Goal: Find specific page/section: Locate item on page

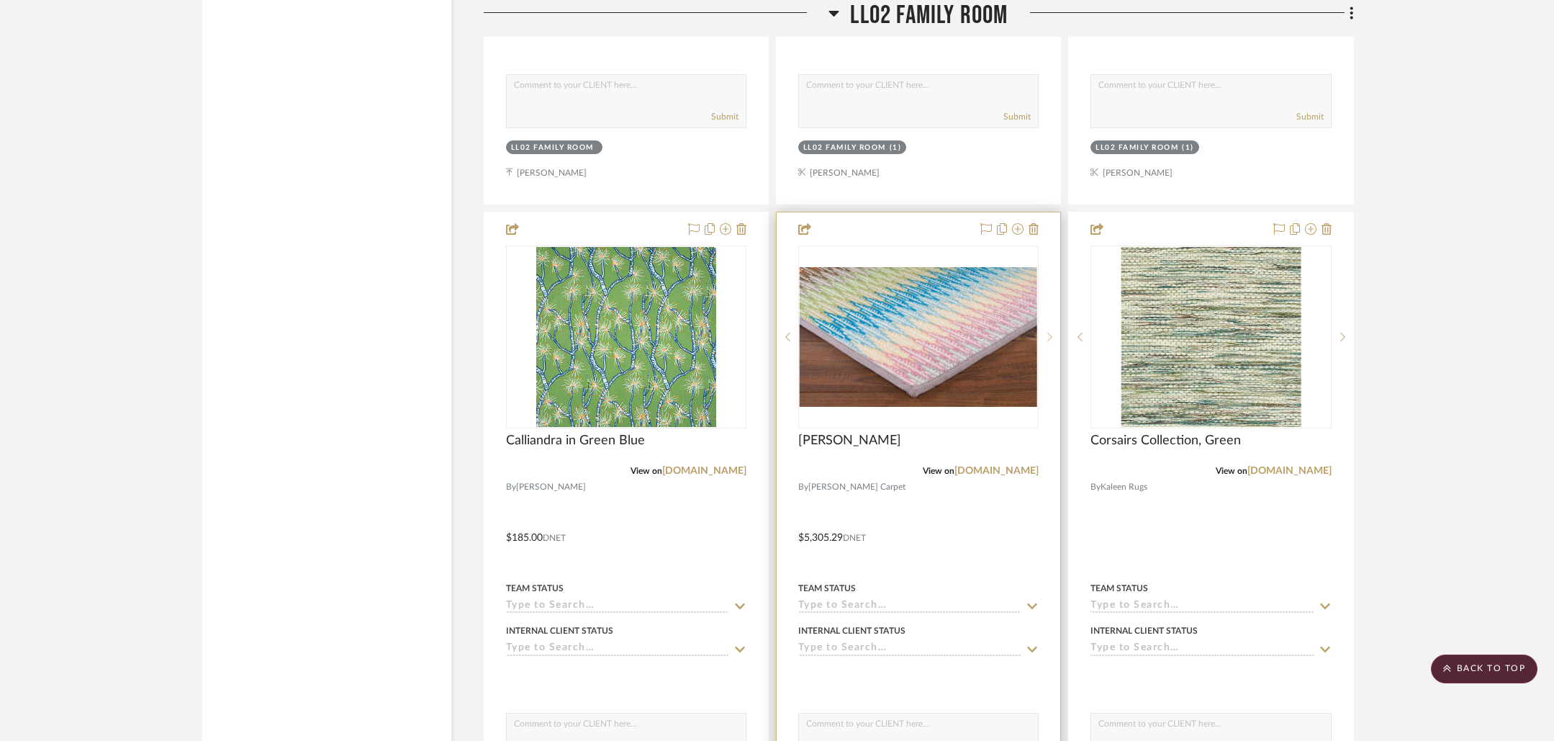
click at [1048, 332] on icon at bounding box center [1050, 337] width 5 height 10
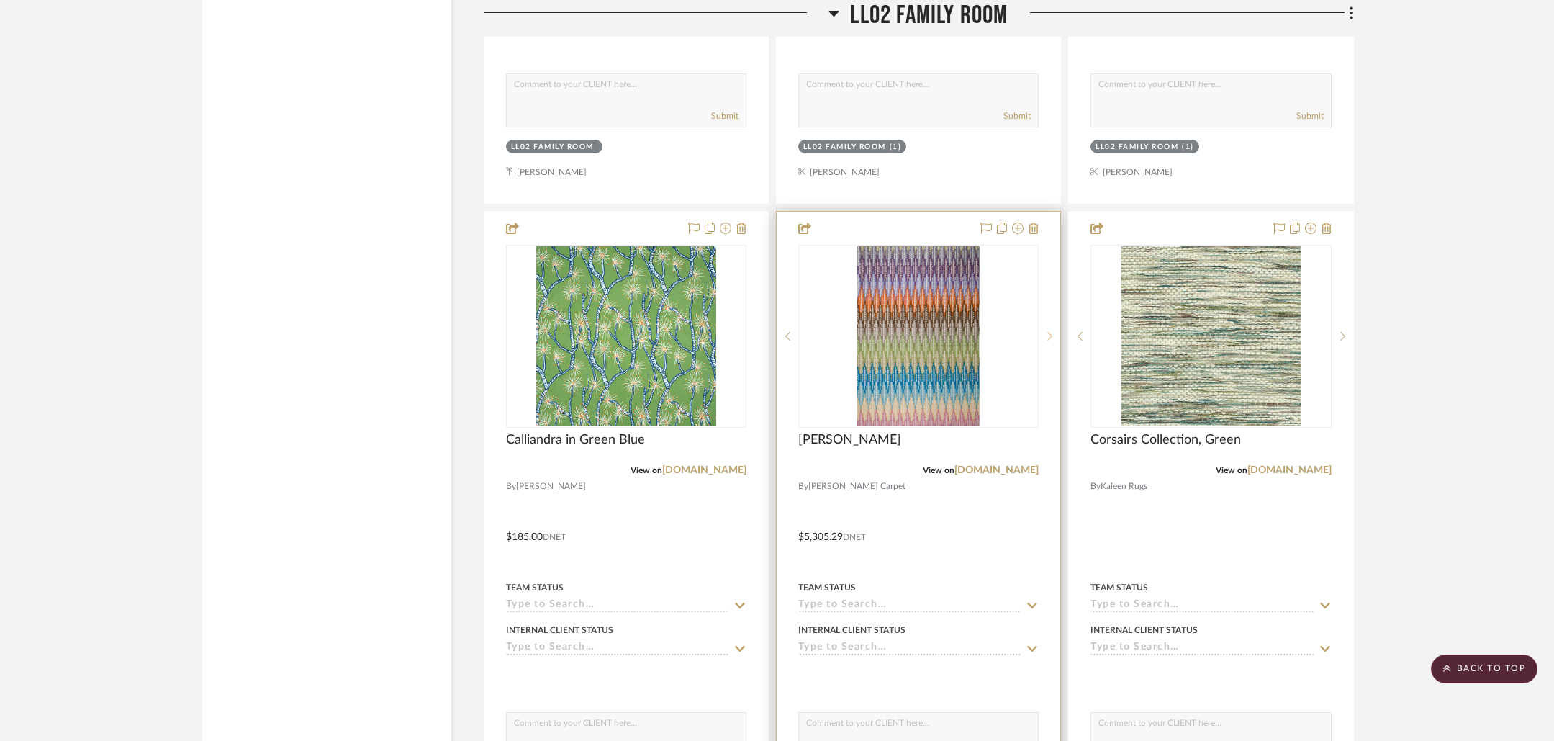
click at [1048, 331] on icon at bounding box center [1050, 336] width 5 height 10
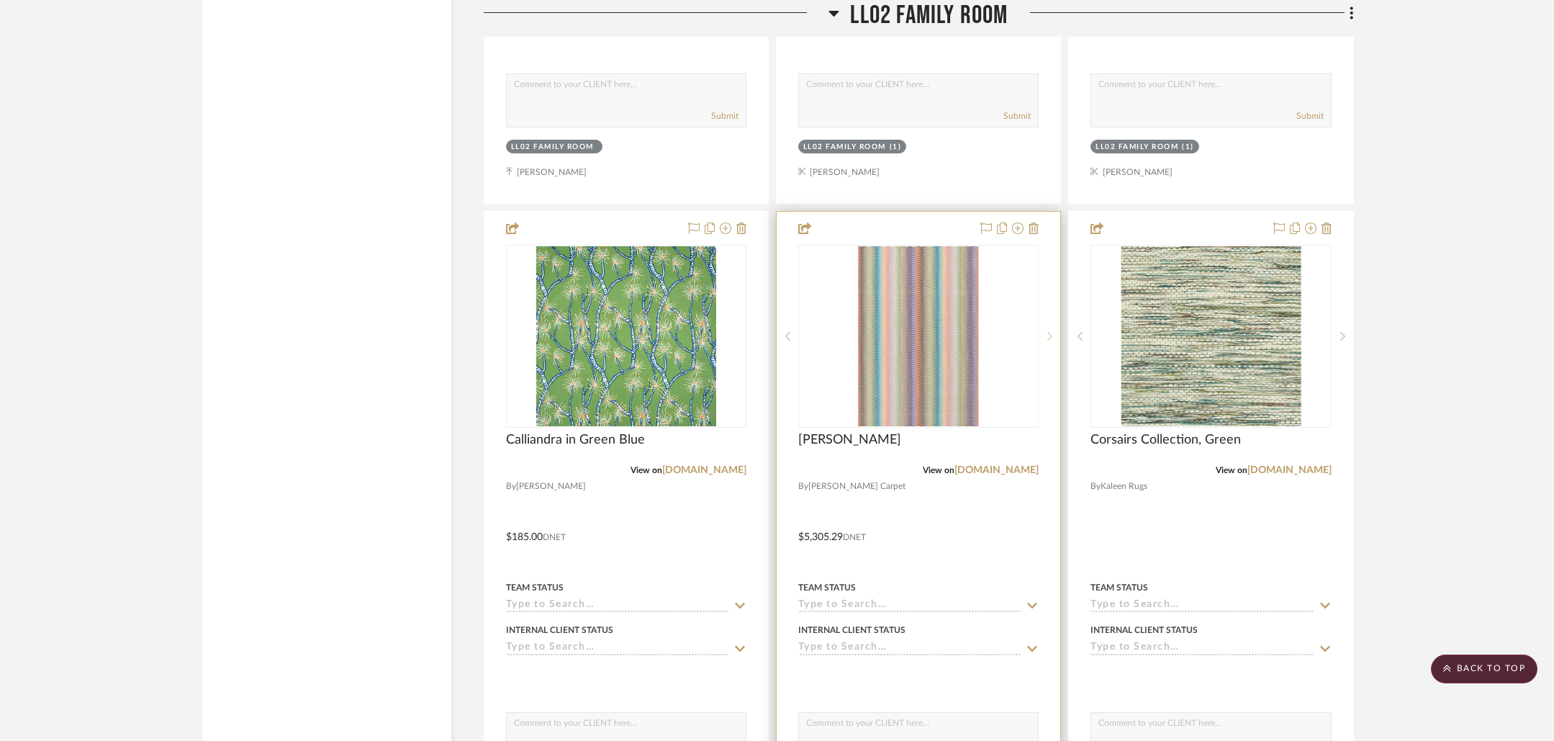
click at [1047, 331] on sr-next-btn at bounding box center [1050, 336] width 22 height 10
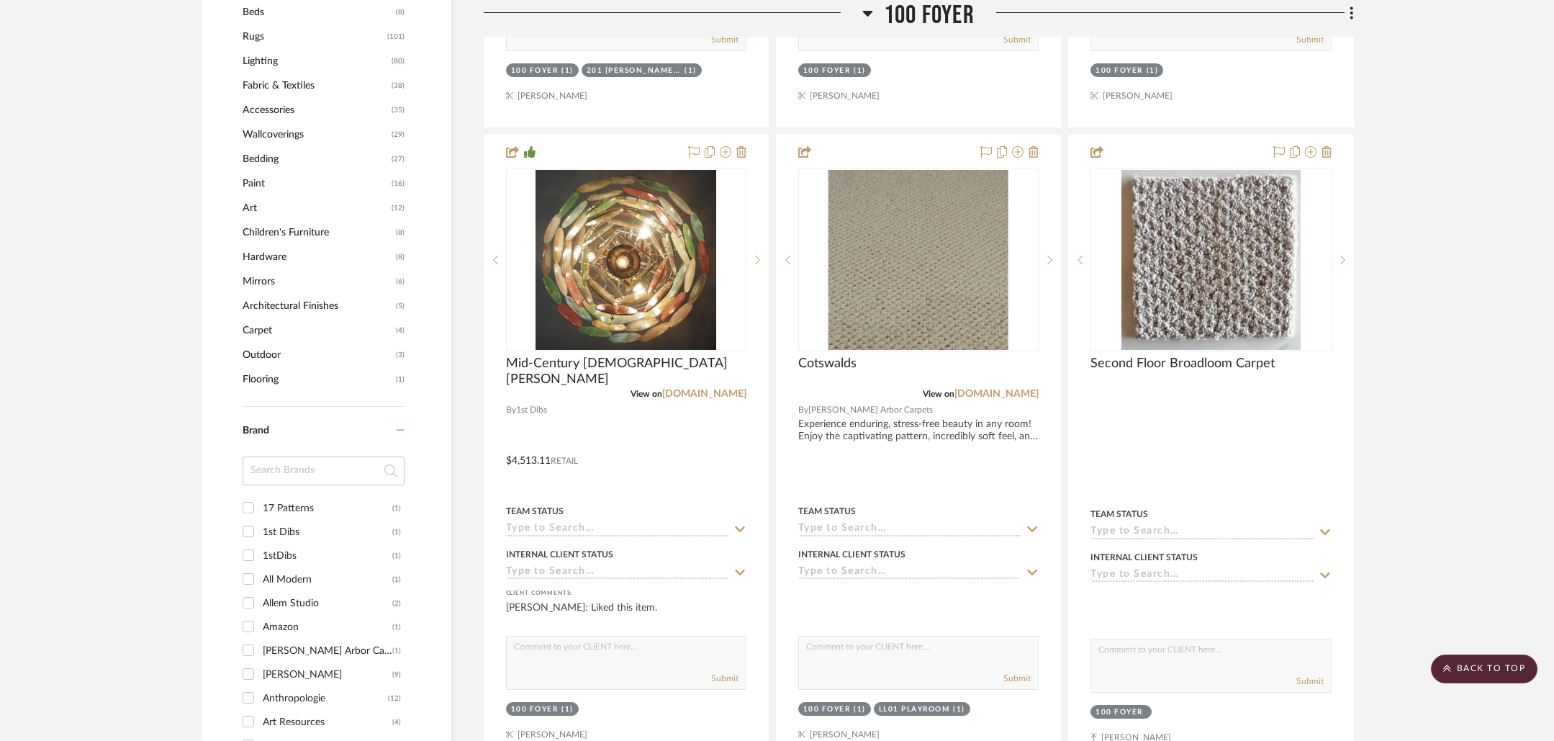
scroll to position [772, 0]
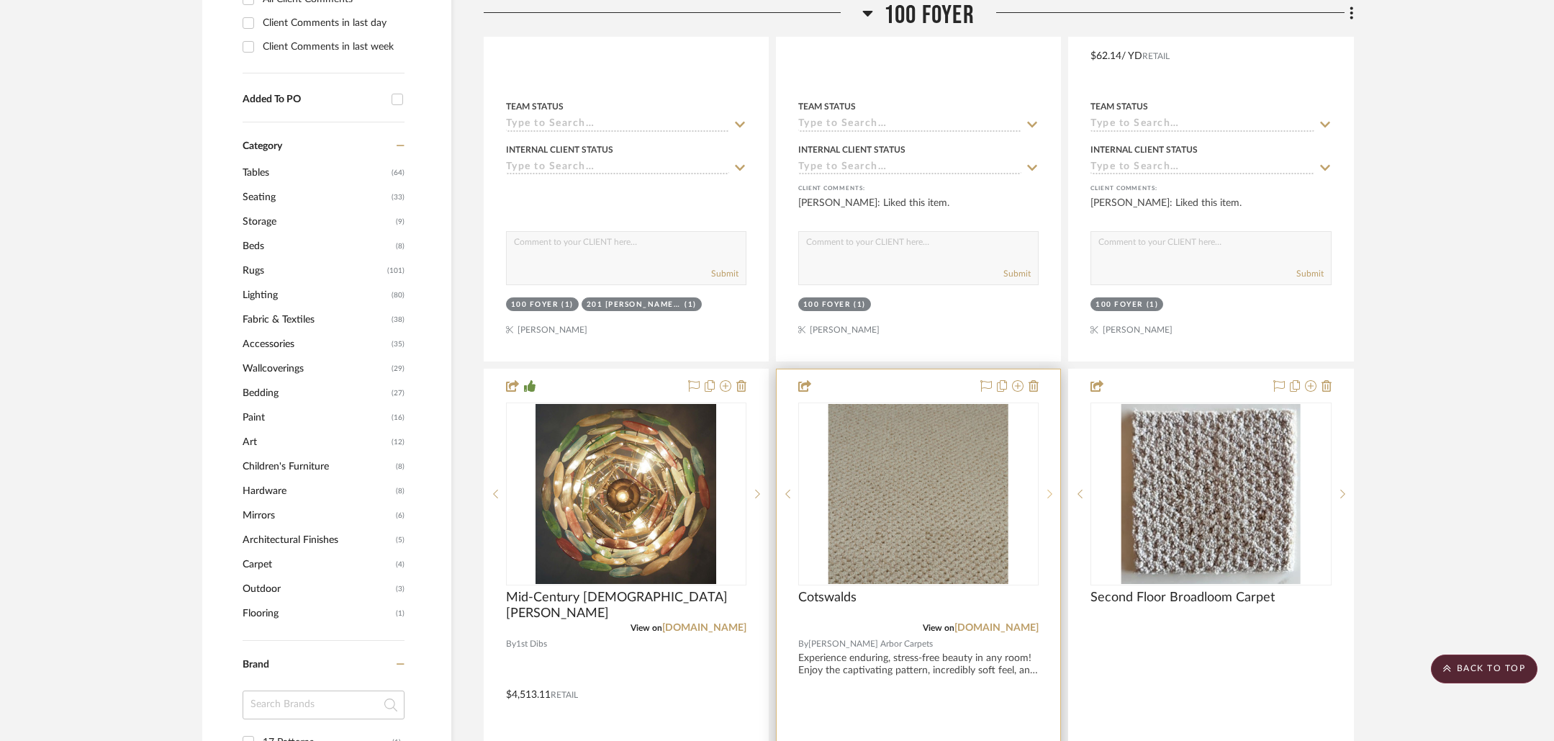
click at [1048, 492] on icon at bounding box center [1050, 494] width 5 height 10
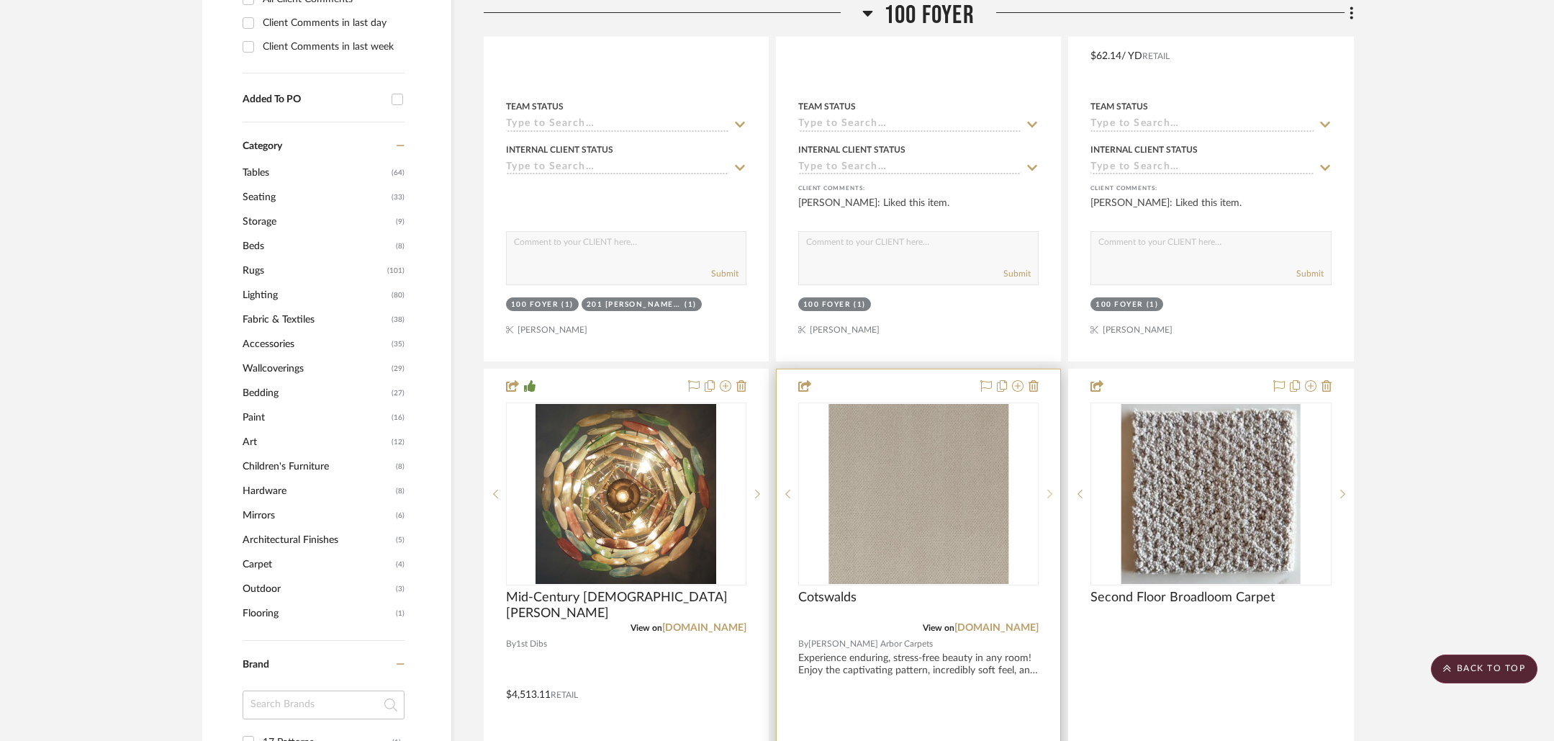
click at [1049, 492] on icon at bounding box center [1050, 494] width 5 height 10
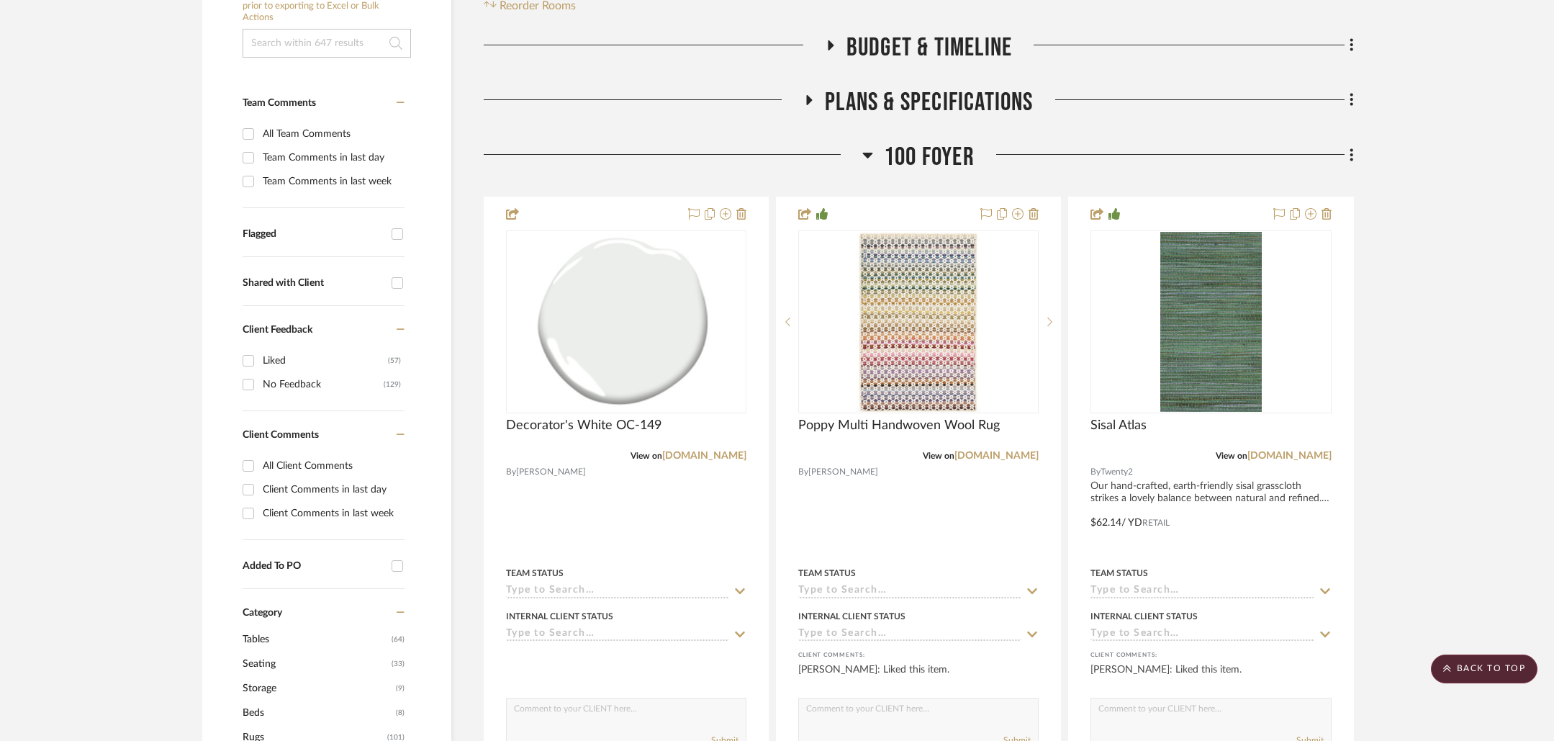
scroll to position [114, 0]
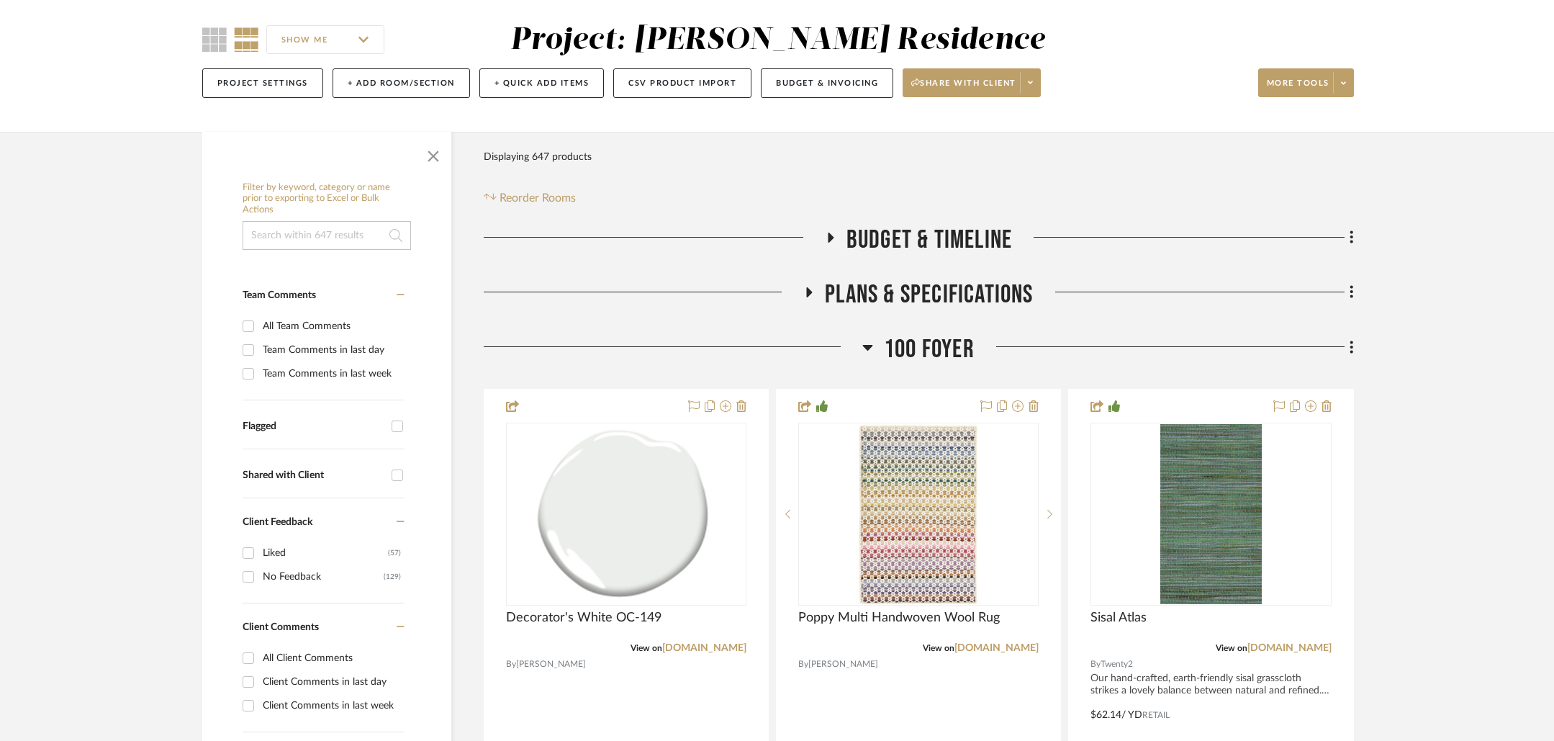
click at [931, 344] on span "100 Foyer" at bounding box center [929, 349] width 91 height 31
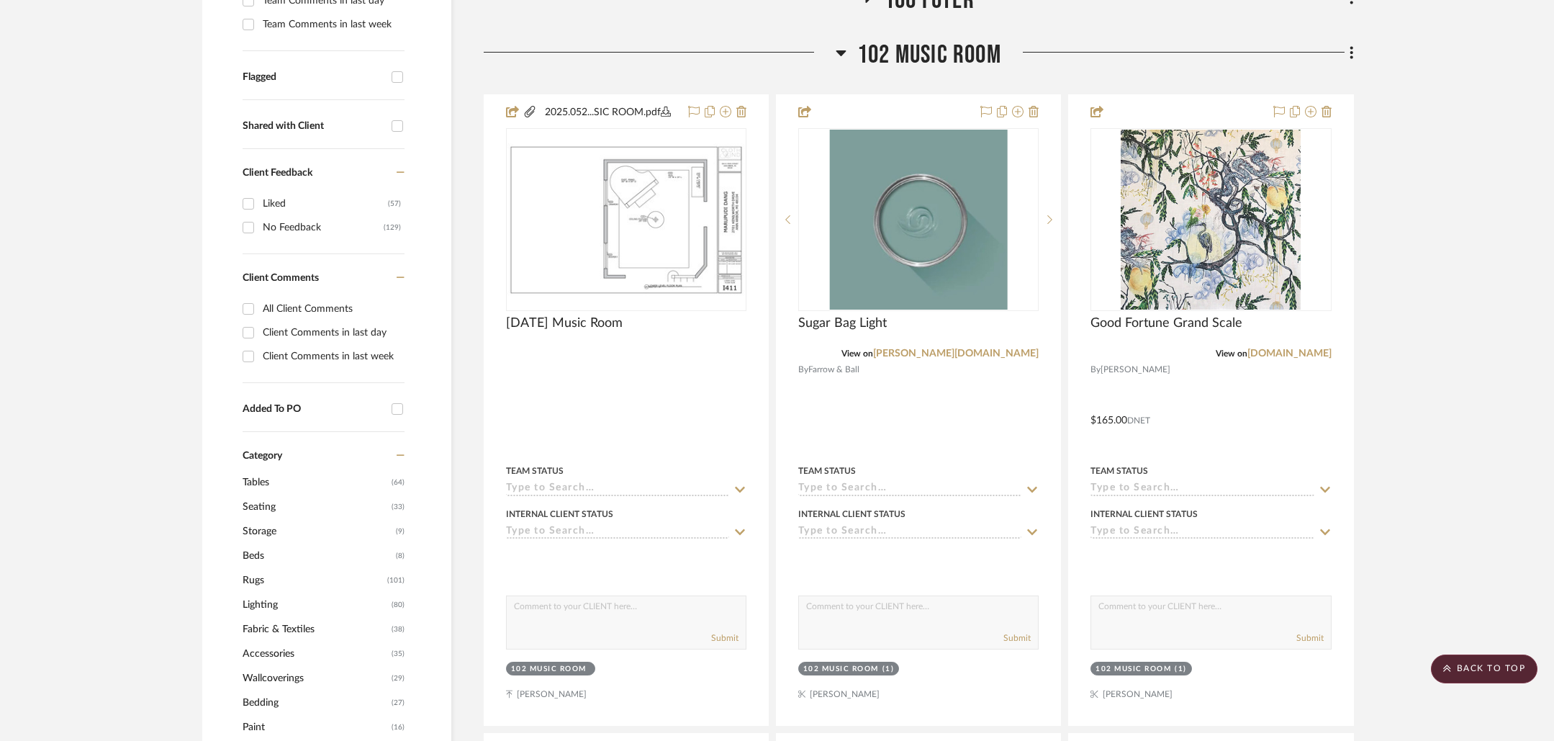
scroll to position [461, 0]
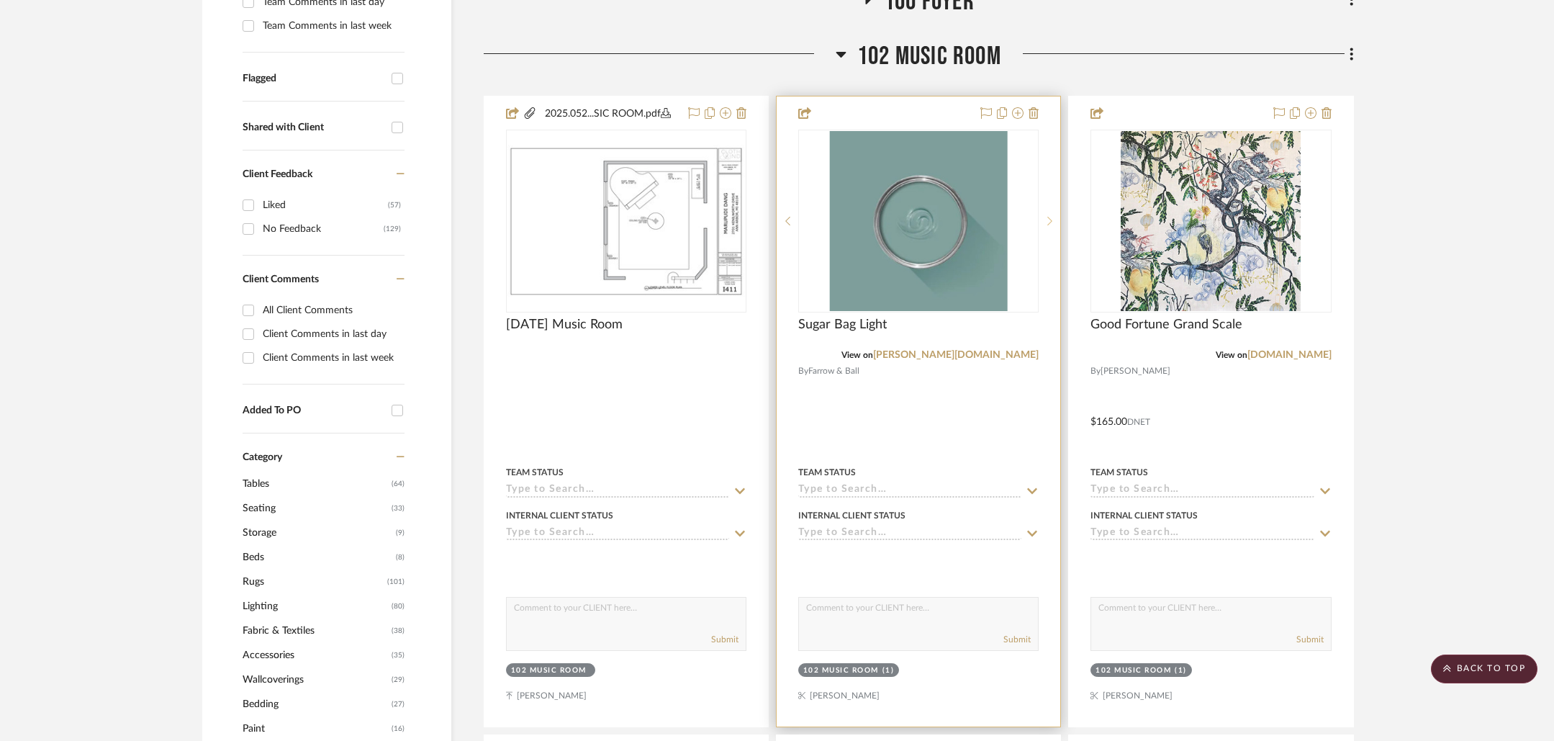
click at [1051, 220] on icon at bounding box center [1050, 221] width 5 height 10
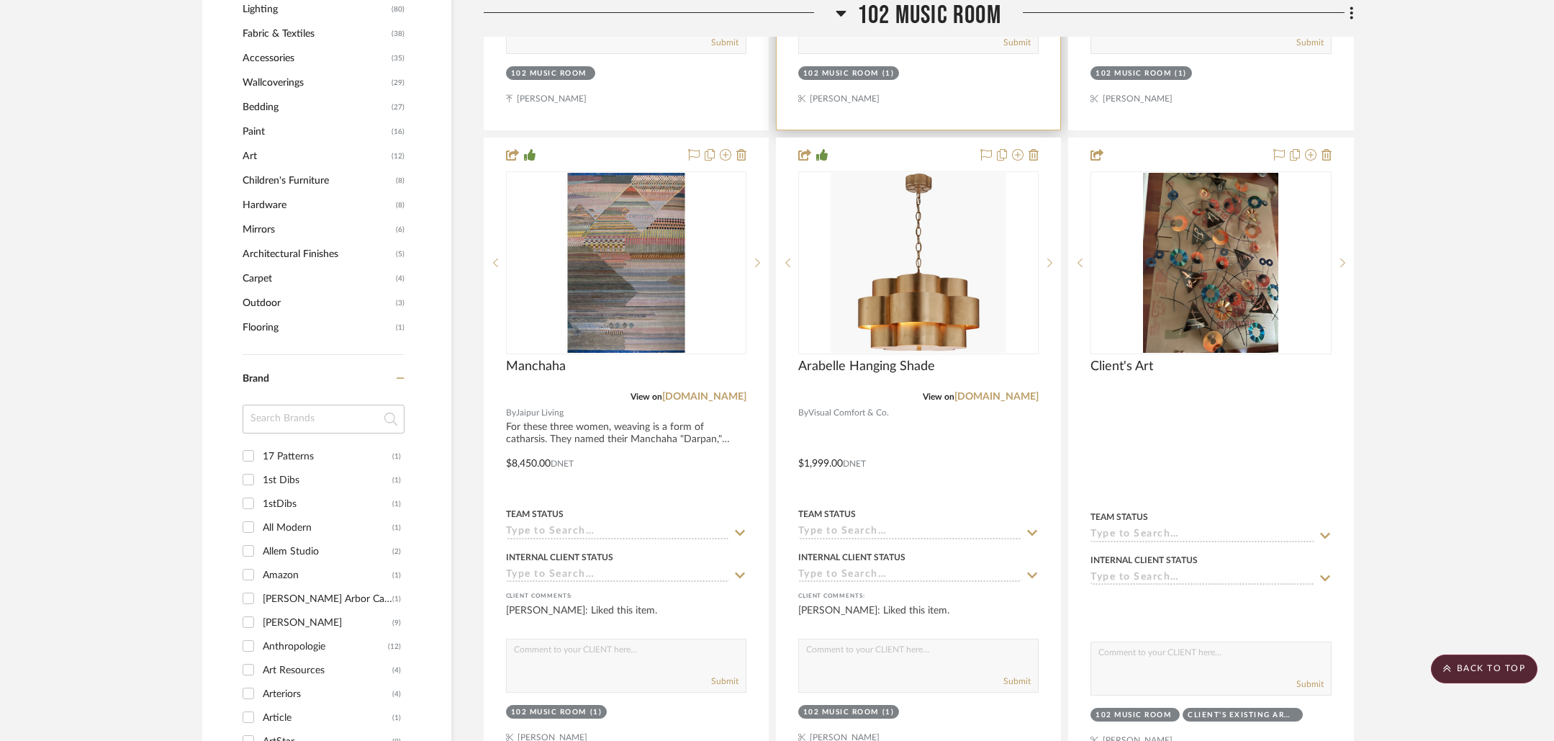
scroll to position [1068, 0]
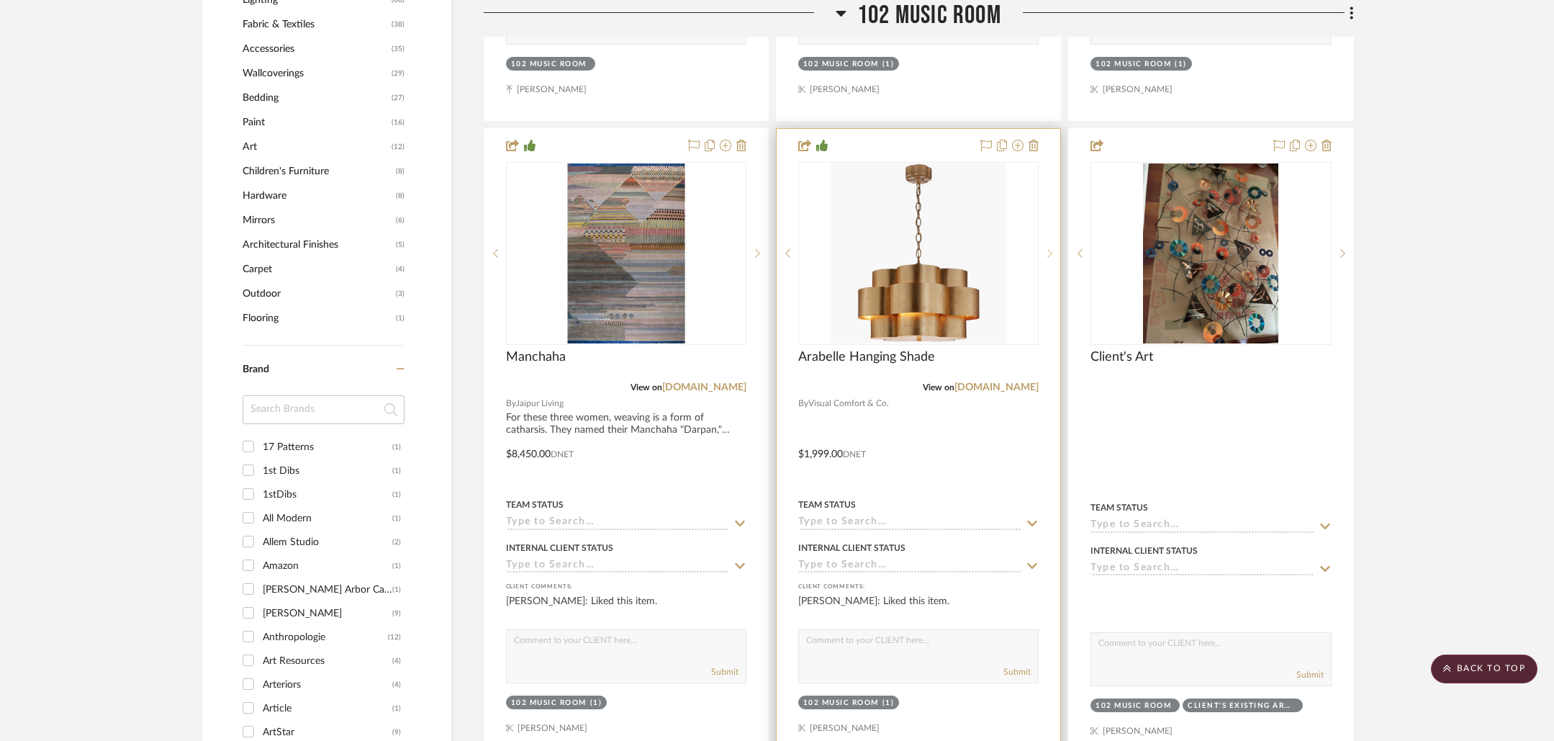
click at [1048, 257] on icon at bounding box center [1050, 253] width 5 height 9
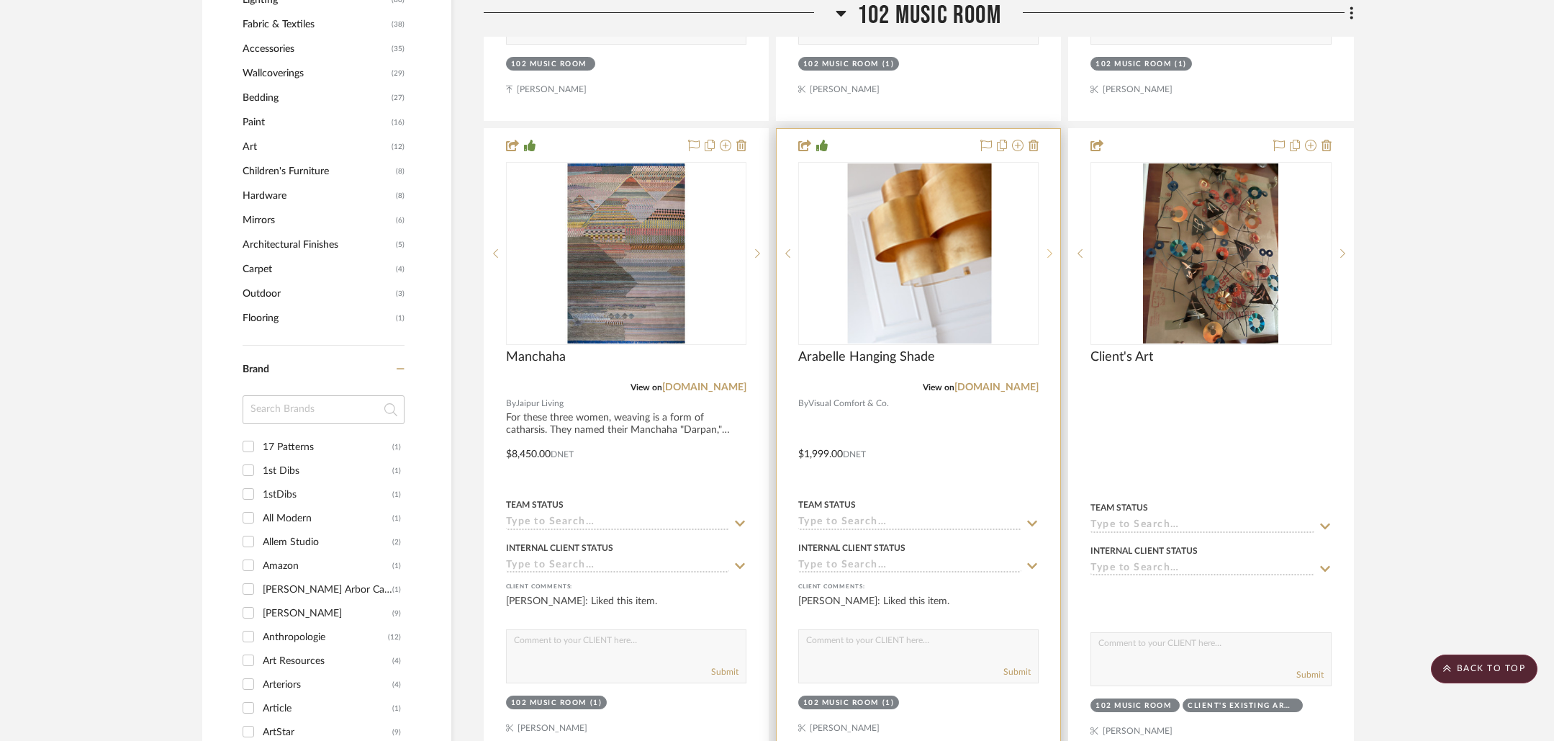
click at [1048, 257] on icon at bounding box center [1050, 253] width 5 height 9
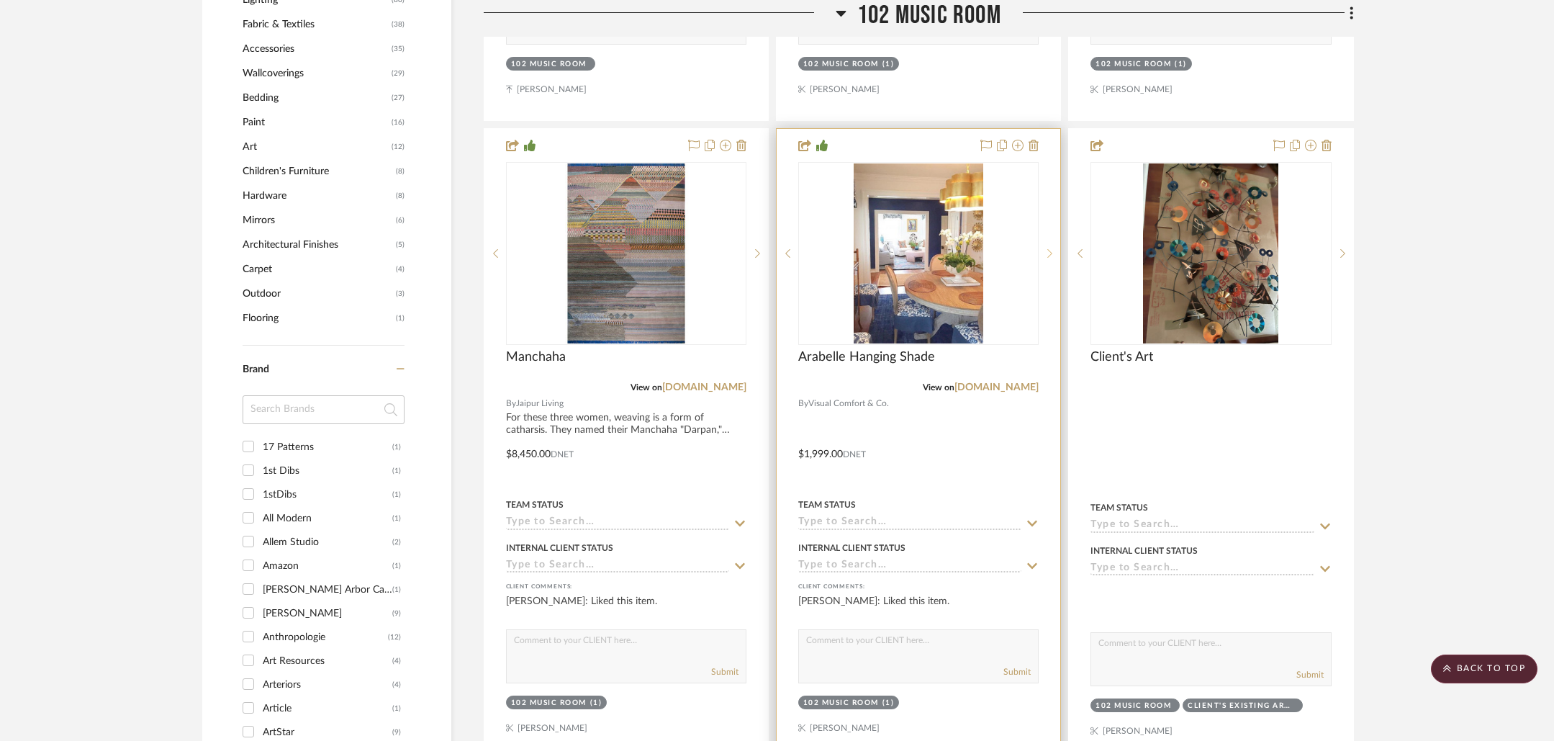
click at [1048, 257] on icon at bounding box center [1050, 253] width 5 height 9
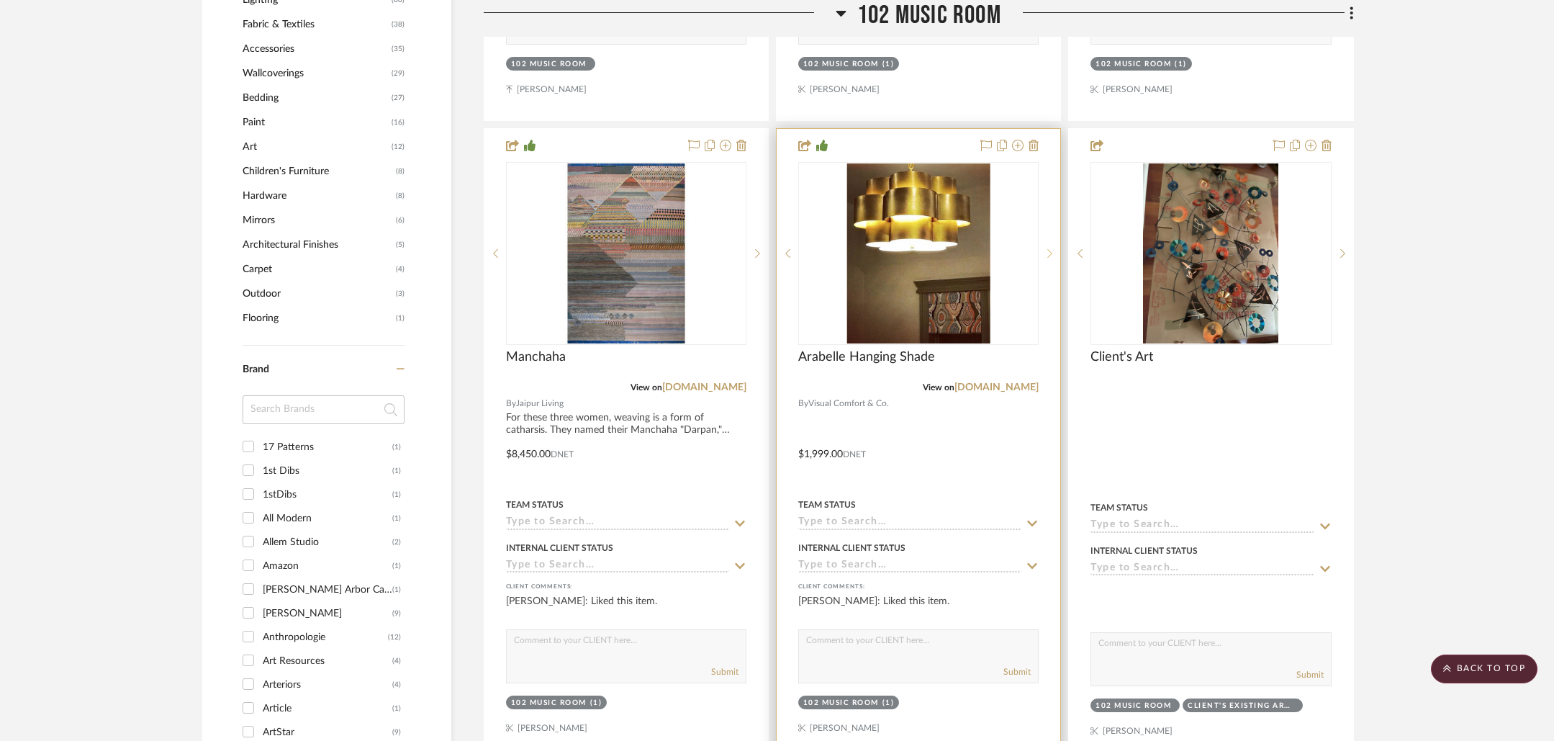
click at [1048, 257] on icon at bounding box center [1050, 253] width 5 height 9
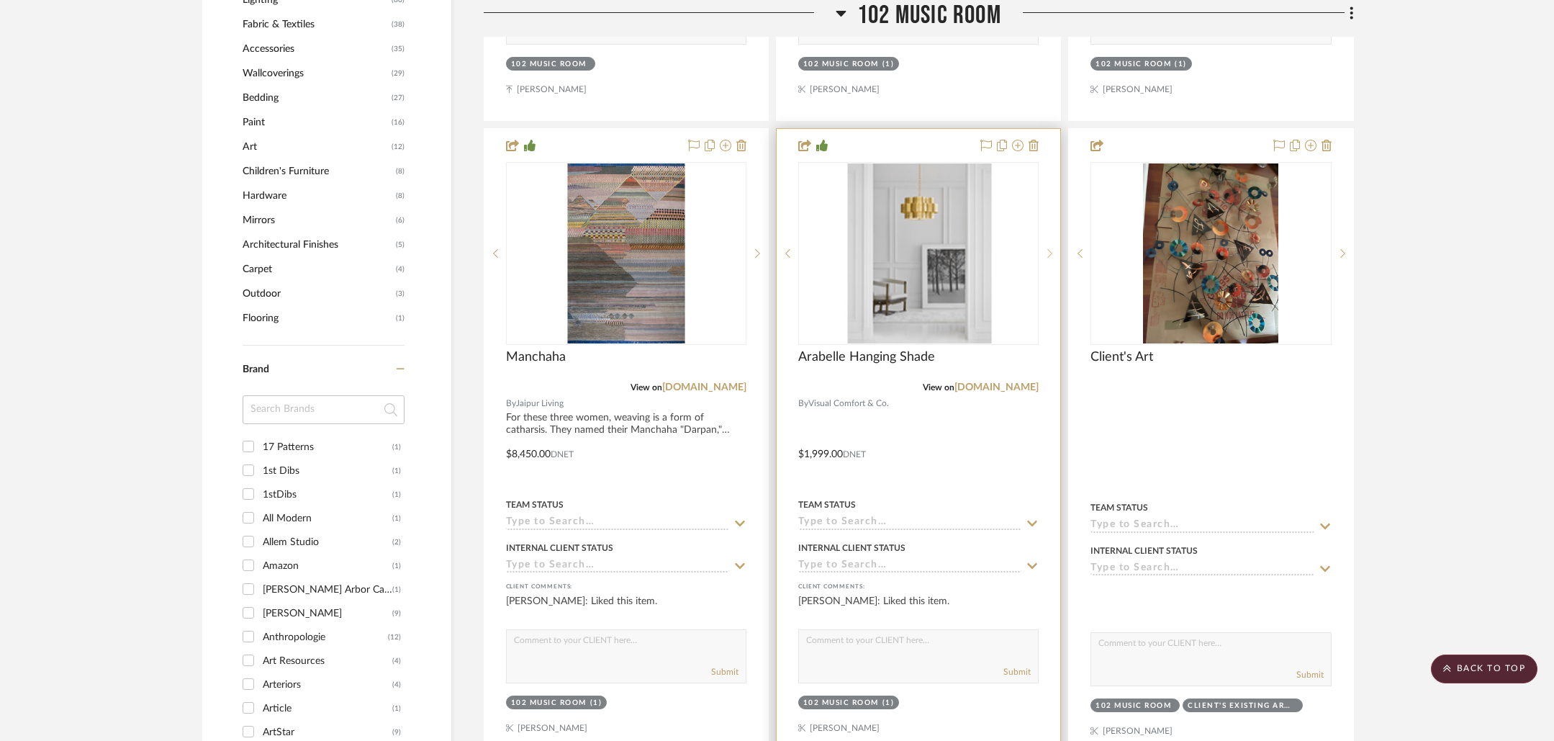
click at [1048, 257] on icon at bounding box center [1050, 253] width 5 height 9
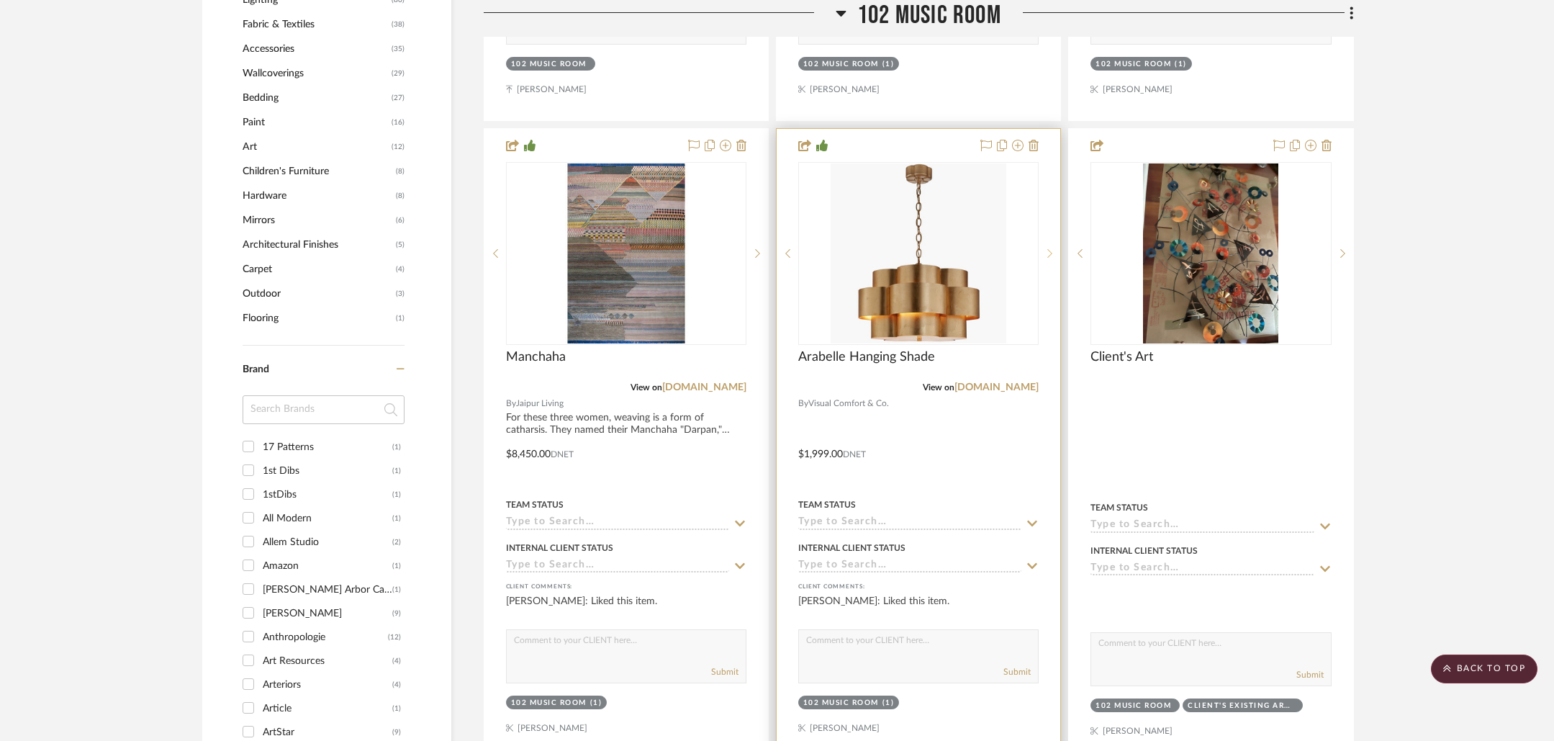
click at [1048, 257] on icon at bounding box center [1050, 253] width 5 height 10
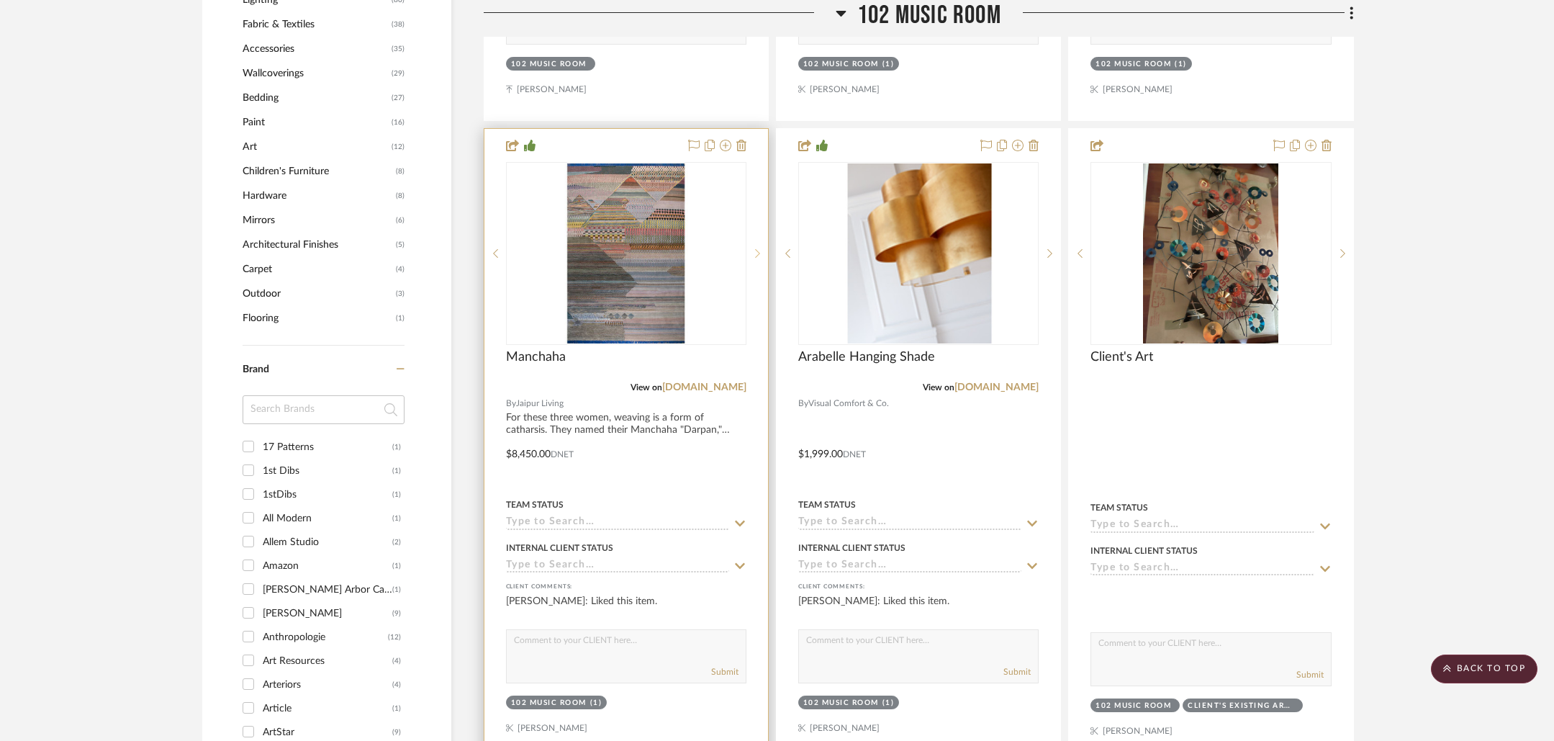
click at [762, 254] on sr-next-btn at bounding box center [758, 253] width 22 height 10
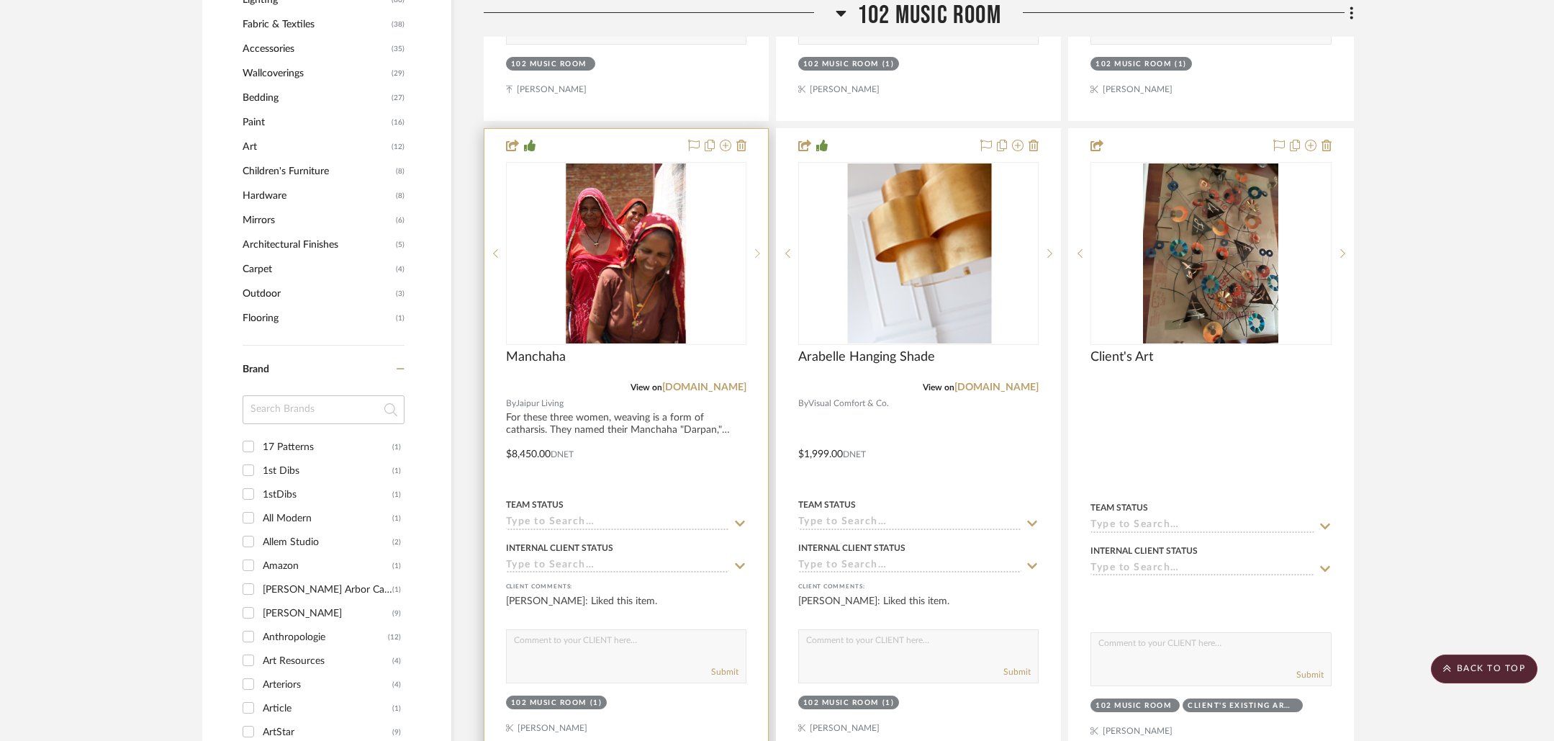
click at [762, 254] on sr-next-btn at bounding box center [758, 253] width 22 height 10
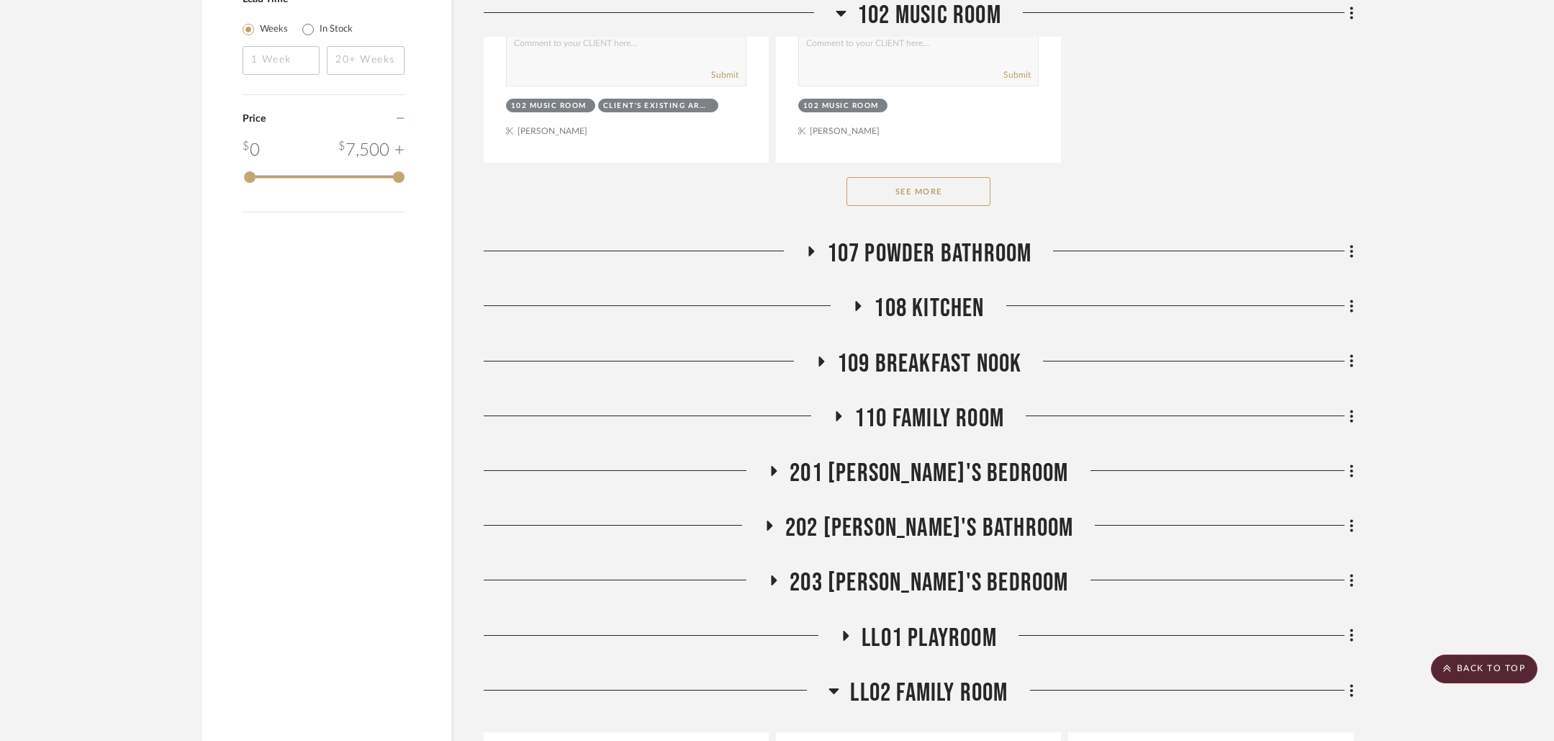
scroll to position [2362, 0]
